Goal: Find specific page/section

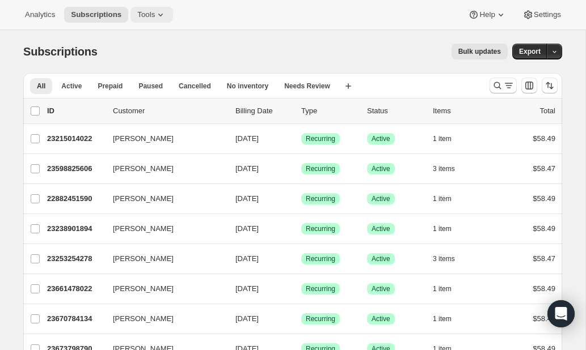
click at [158, 14] on icon at bounding box center [160, 14] width 11 height 11
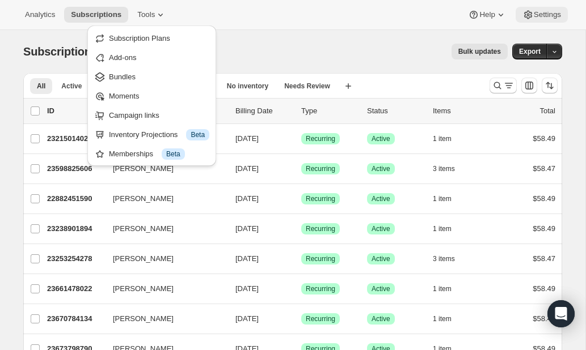
click at [538, 15] on span "Settings" at bounding box center [546, 14] width 27 height 9
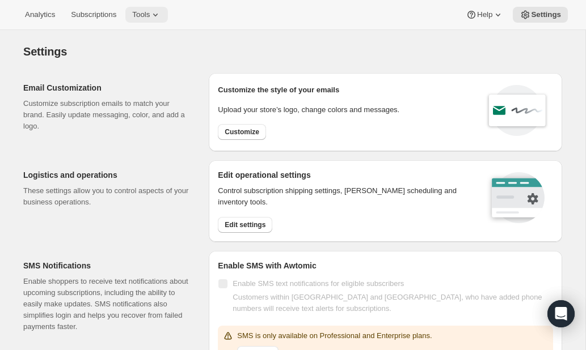
click at [159, 19] on icon at bounding box center [155, 14] width 11 height 11
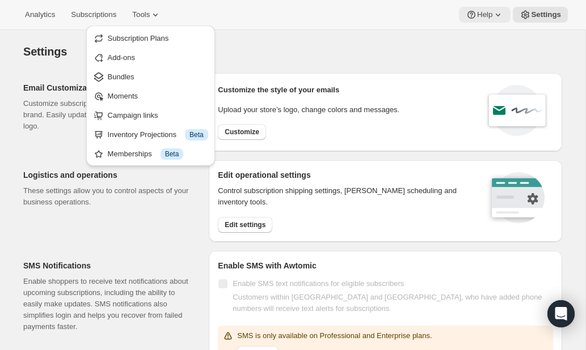
click at [488, 16] on span "Help" at bounding box center [484, 14] width 15 height 9
